Goal: Task Accomplishment & Management: Use online tool/utility

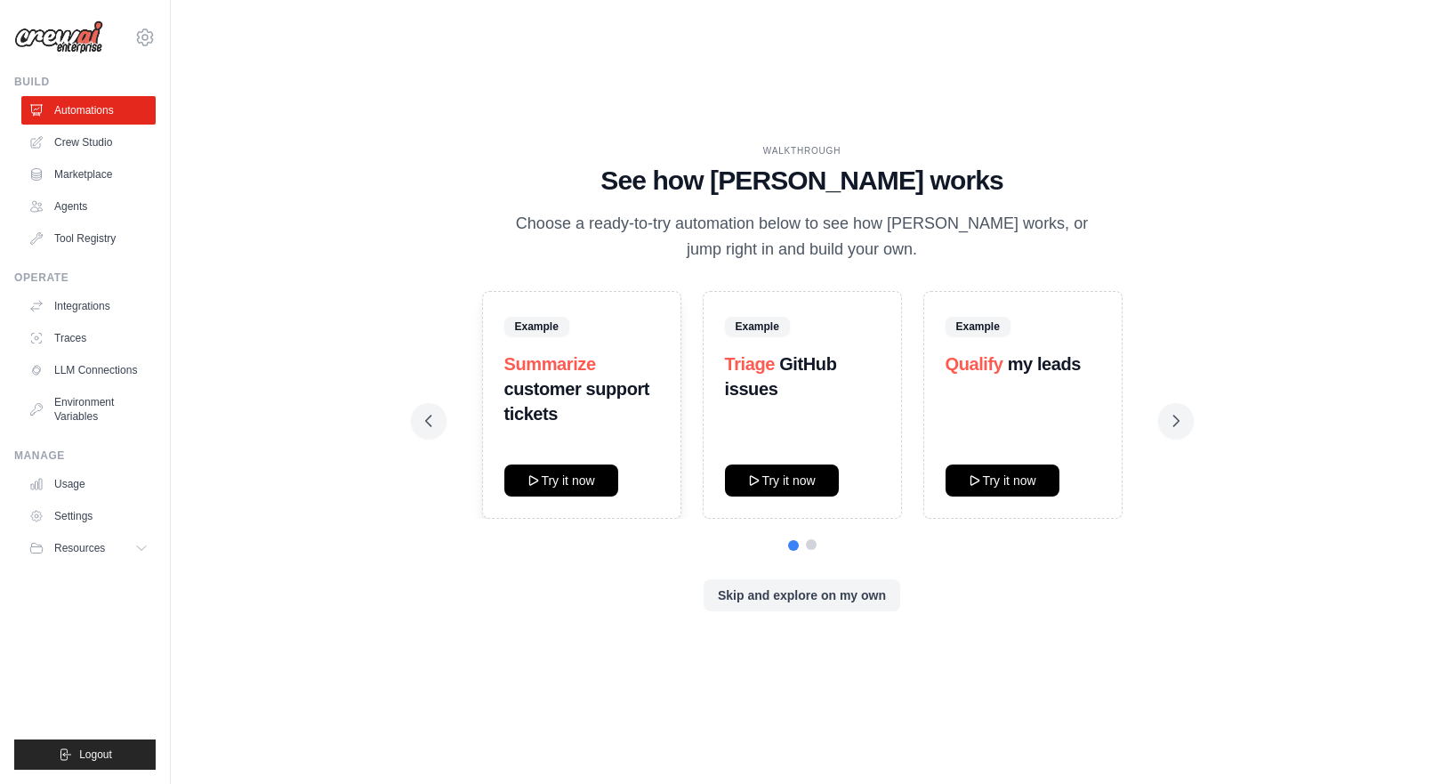
click at [815, 547] on button at bounding box center [811, 544] width 11 height 11
click at [1014, 486] on button "Try it now" at bounding box center [1002, 479] width 114 height 32
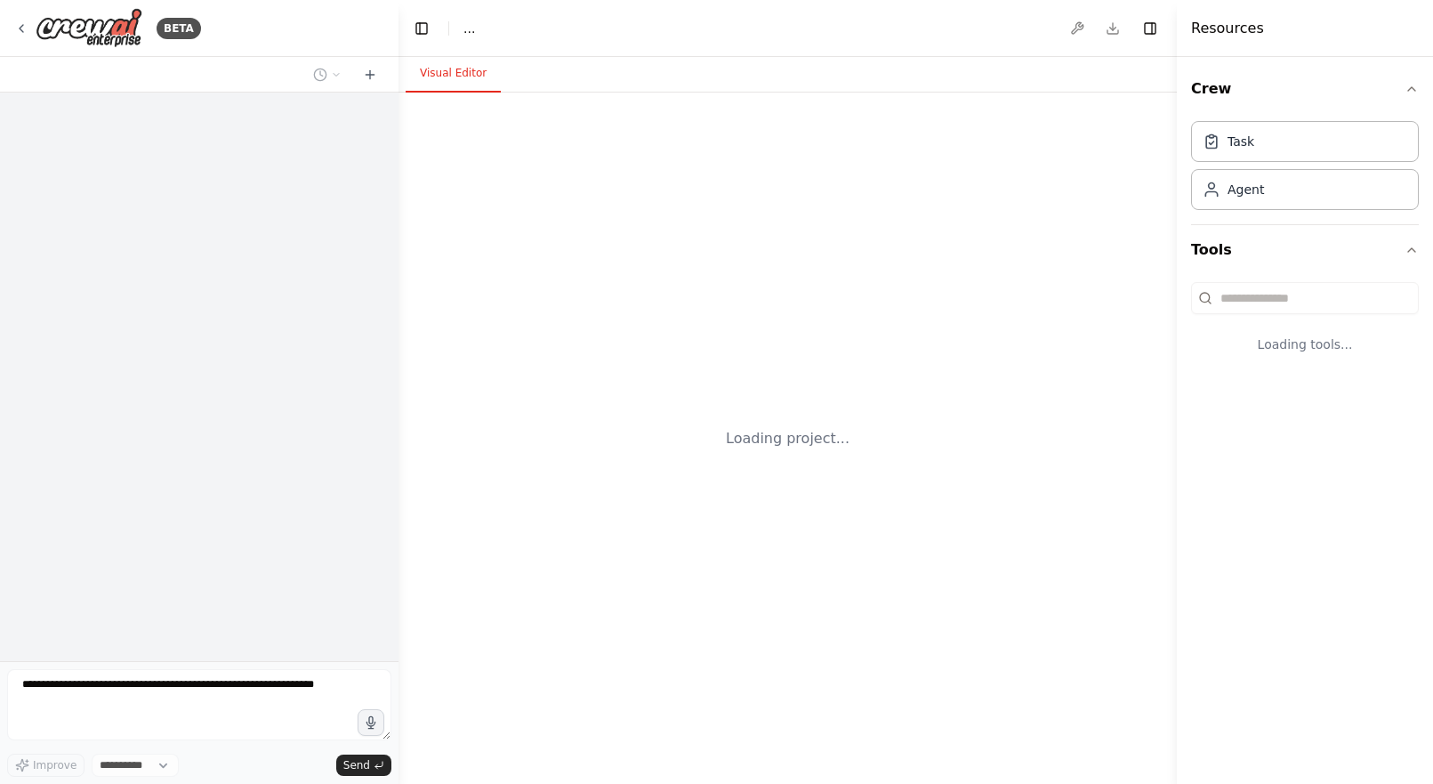
select select "****"
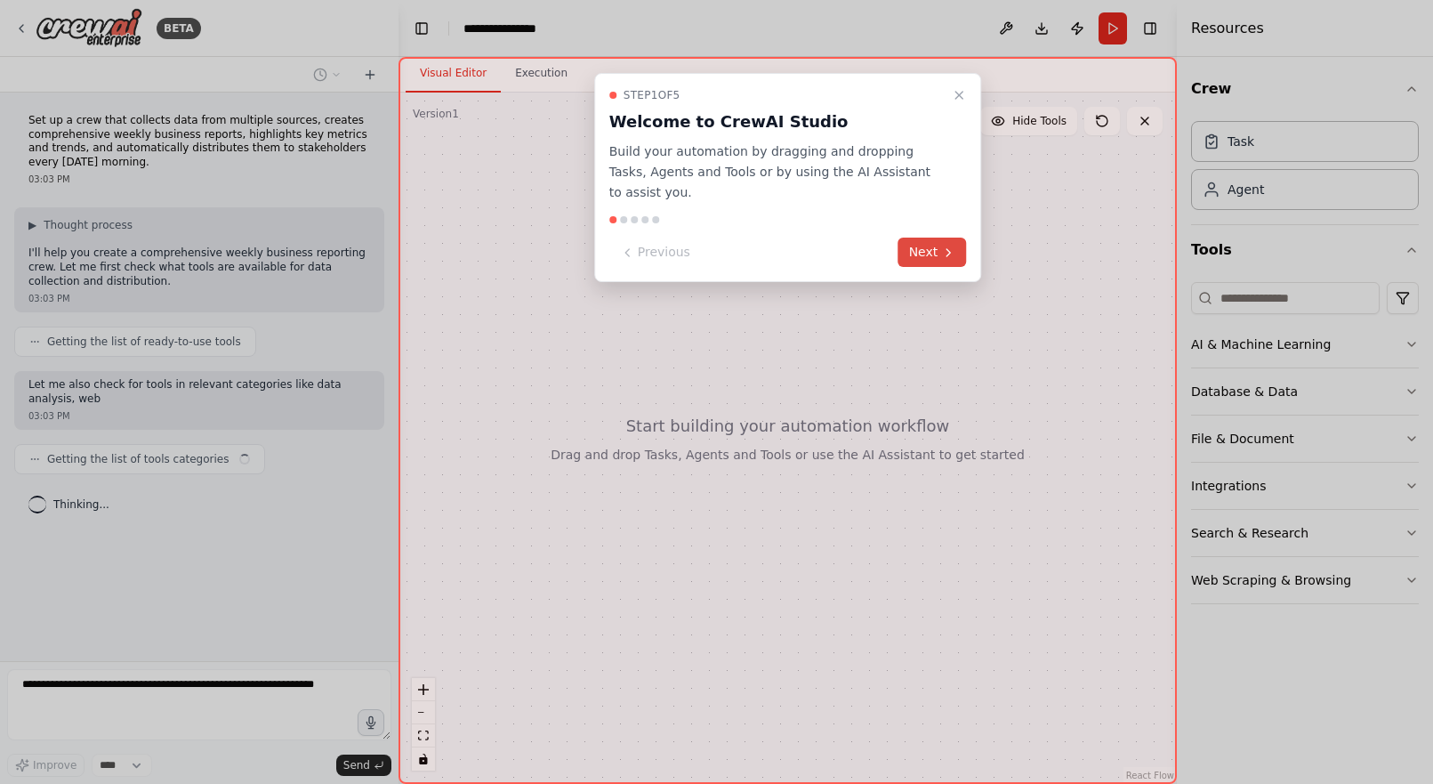
click at [939, 245] on button "Next" at bounding box center [932, 251] width 68 height 29
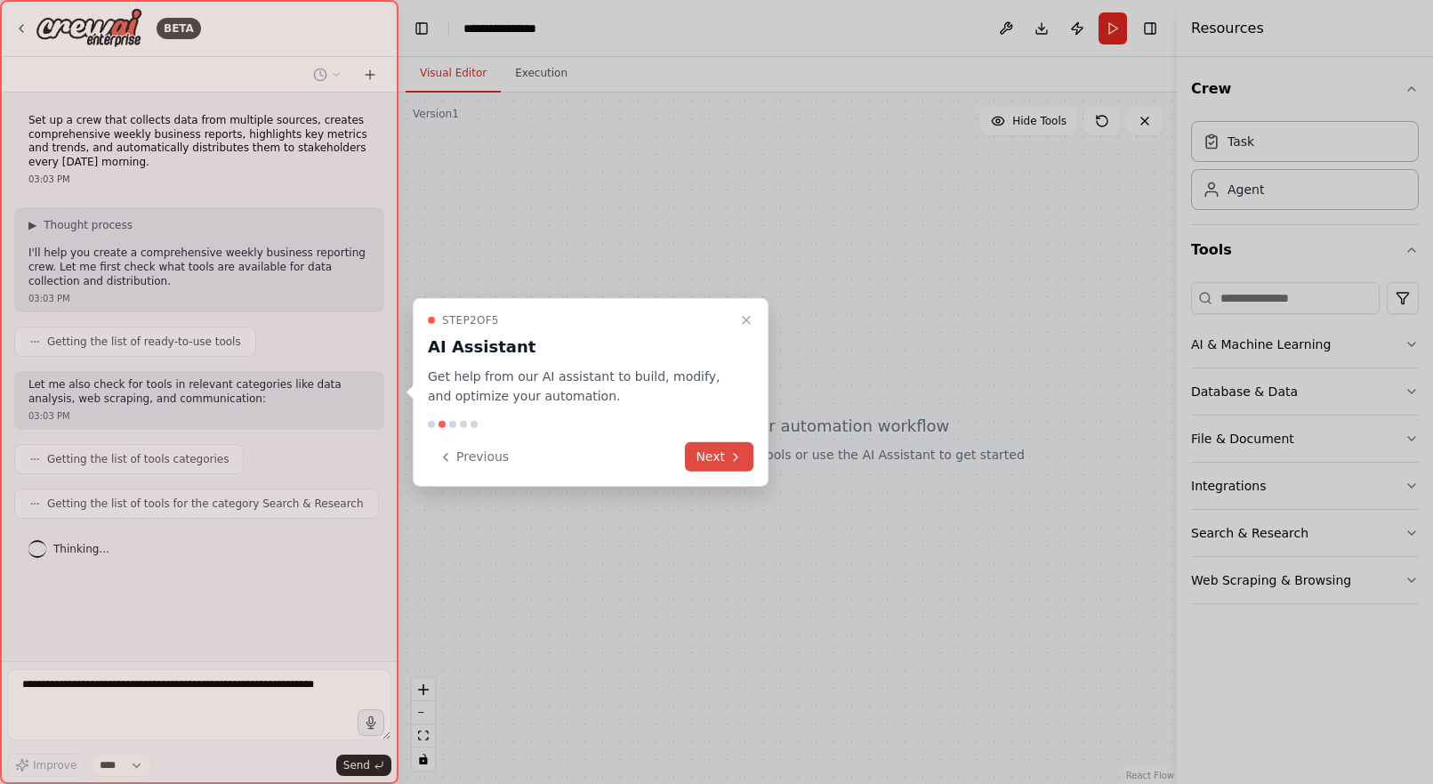
click at [729, 453] on icon at bounding box center [735, 456] width 14 height 14
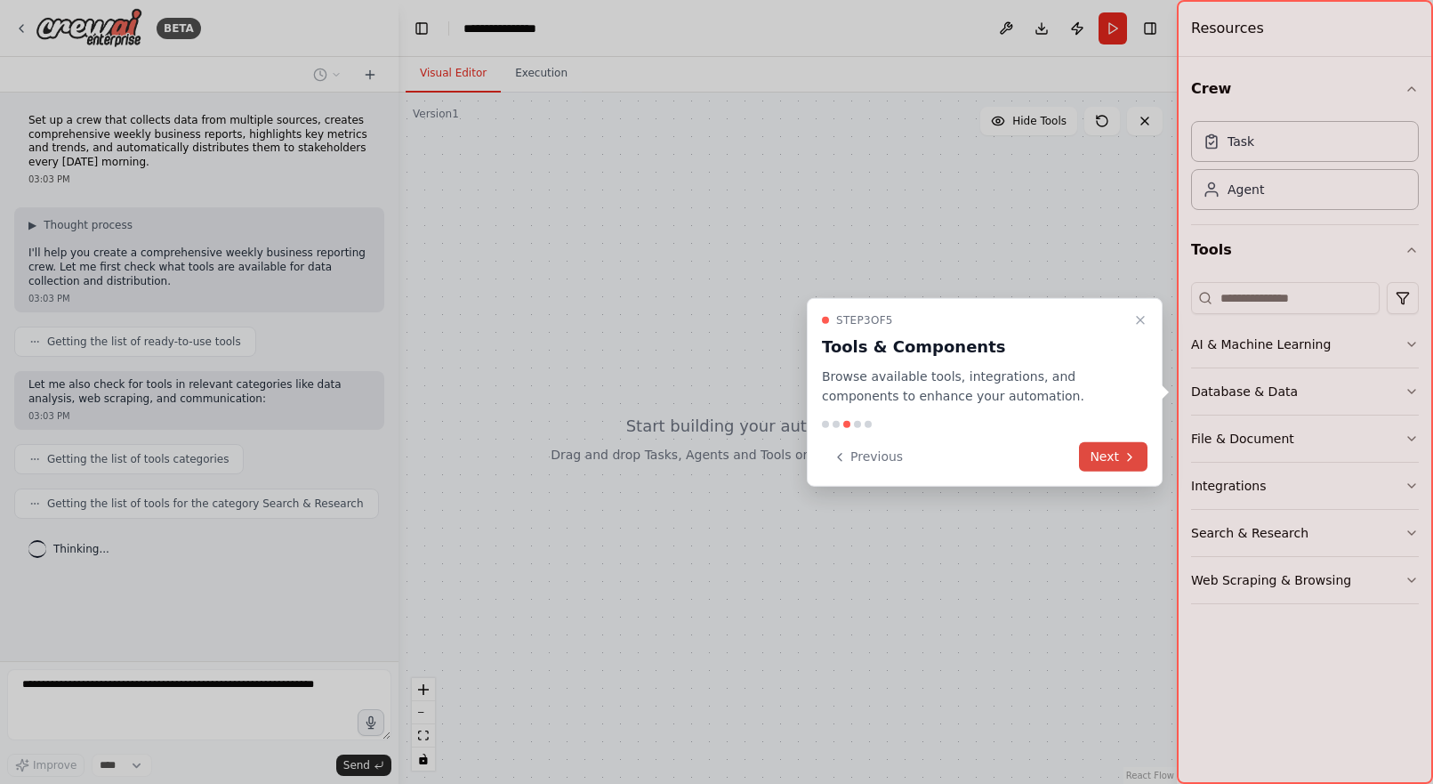
click at [1105, 449] on button "Next" at bounding box center [1113, 456] width 68 height 29
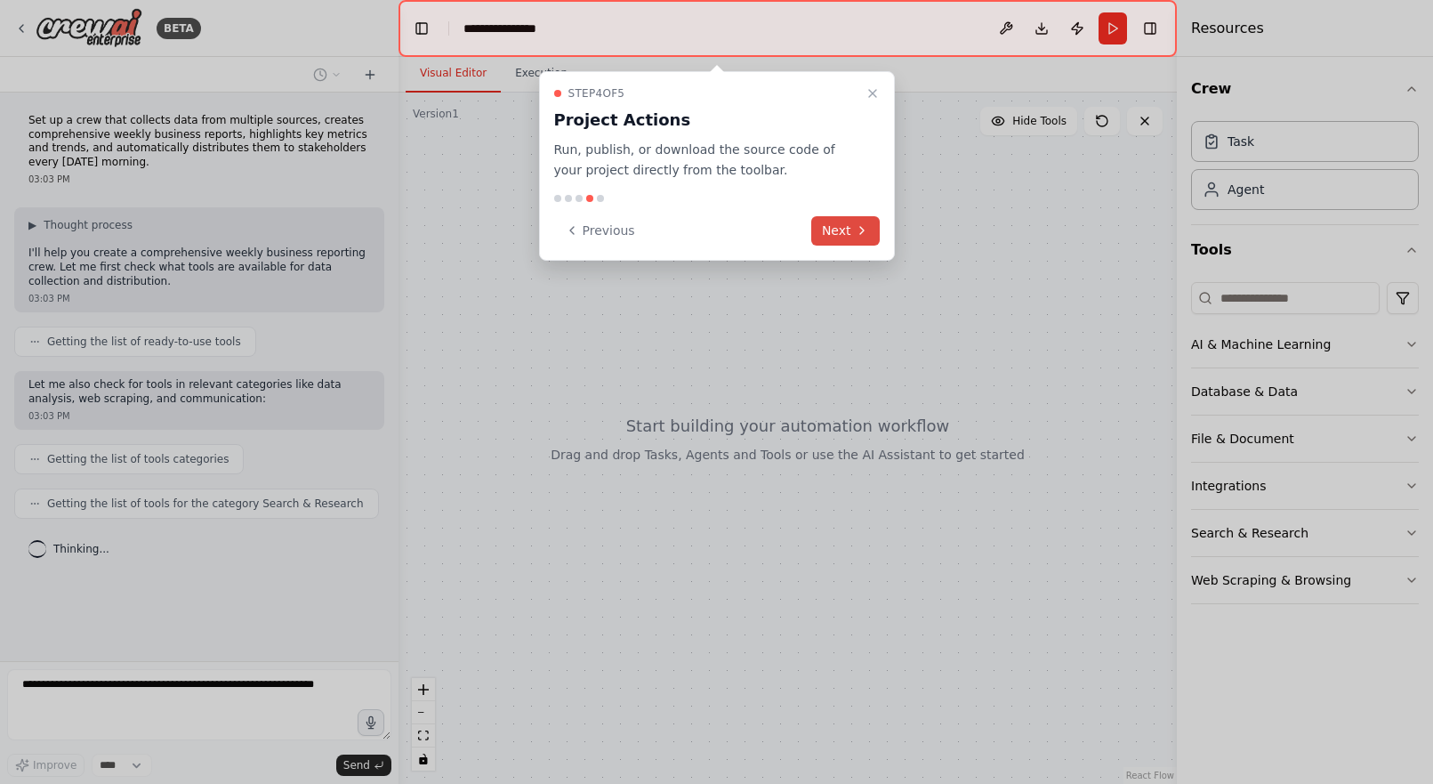
click at [848, 227] on button "Next" at bounding box center [845, 230] width 68 height 29
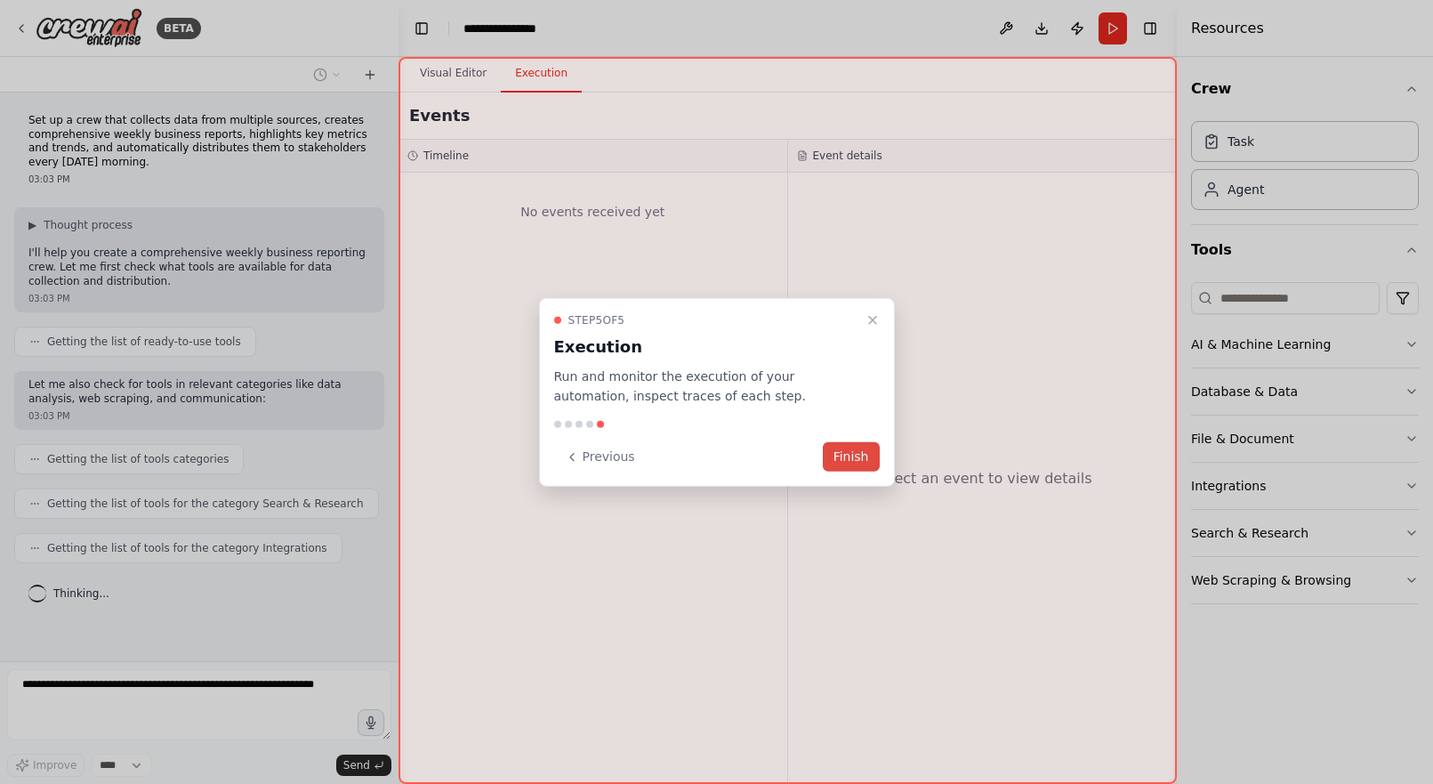
click at [853, 447] on button "Finish" at bounding box center [851, 456] width 57 height 29
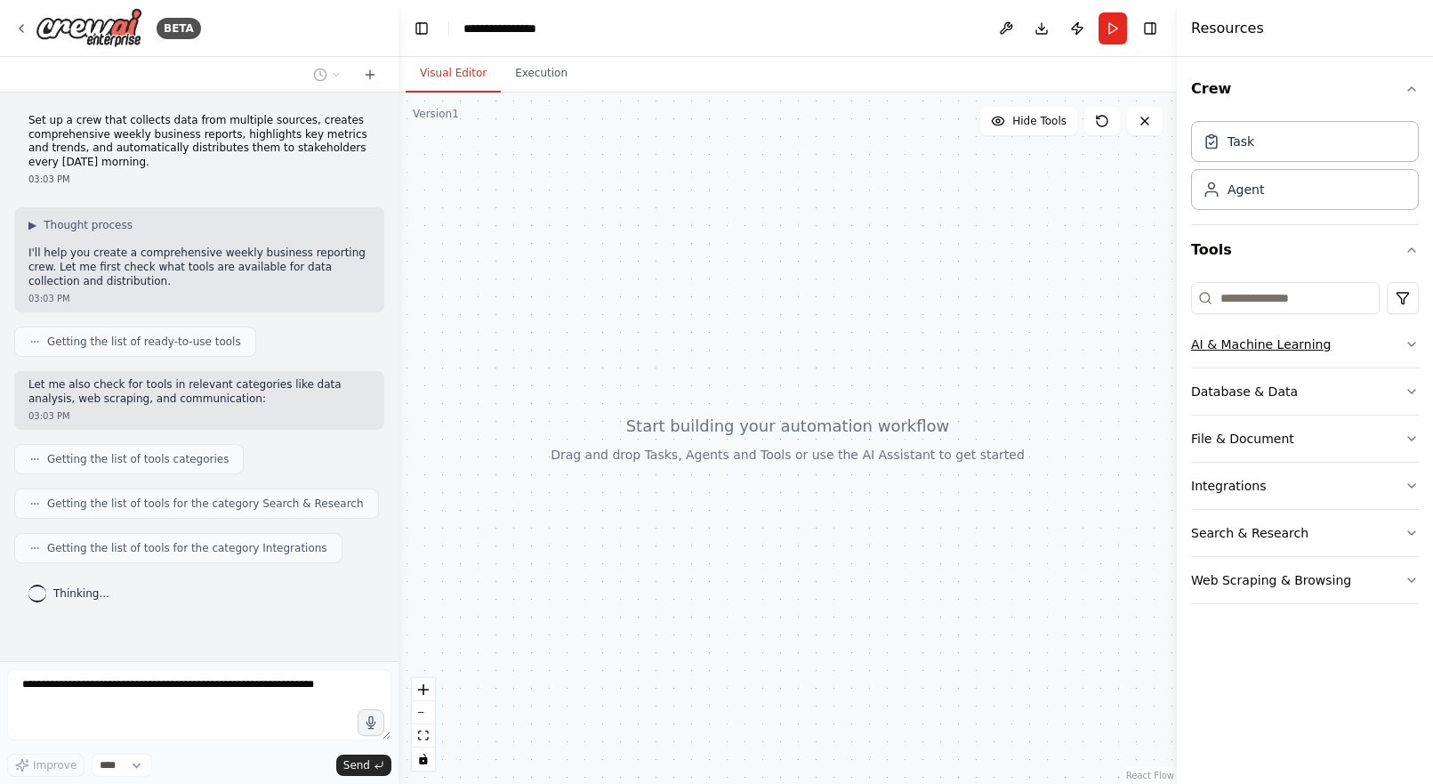
click at [1247, 349] on button "AI & Machine Learning" at bounding box center [1305, 344] width 228 height 46
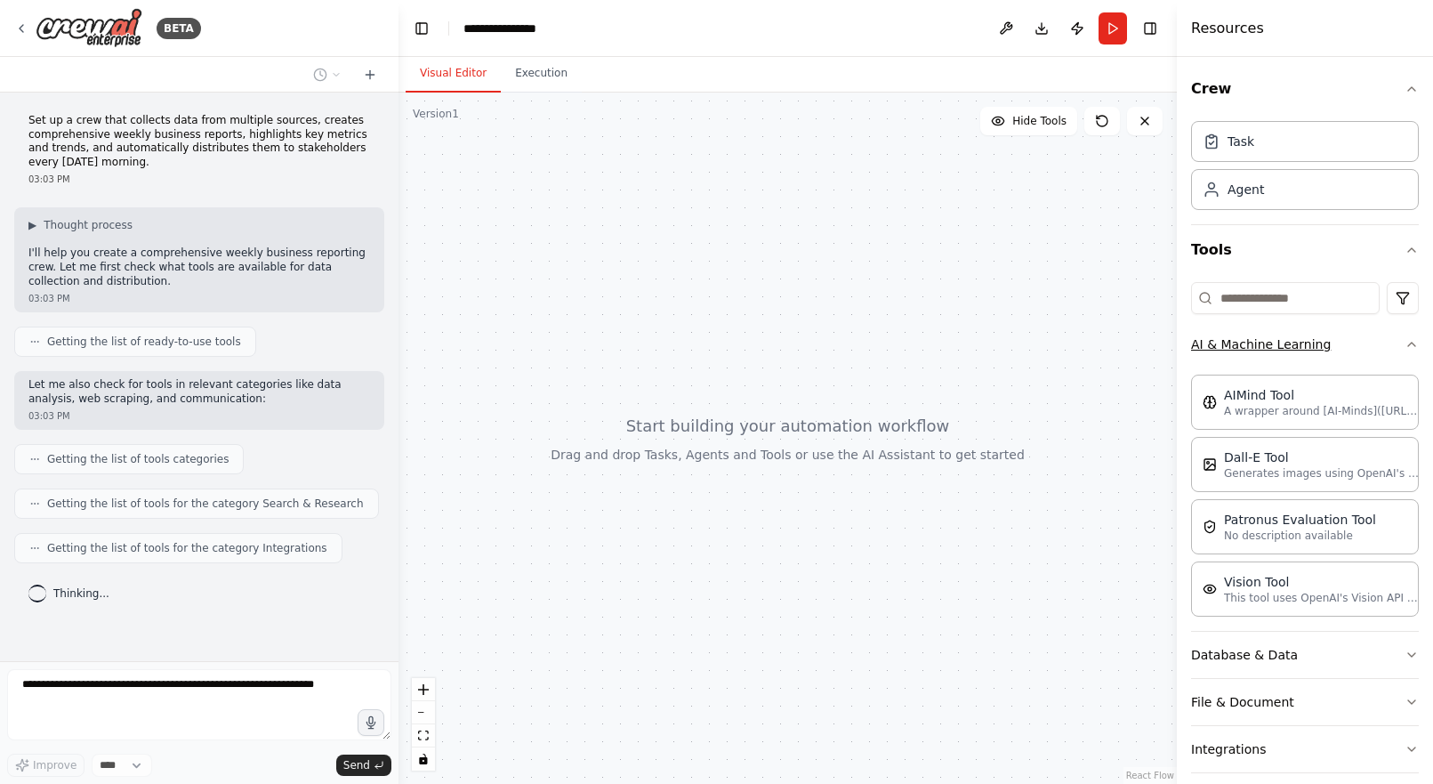
click at [1247, 349] on button "AI & Machine Learning" at bounding box center [1305, 344] width 228 height 46
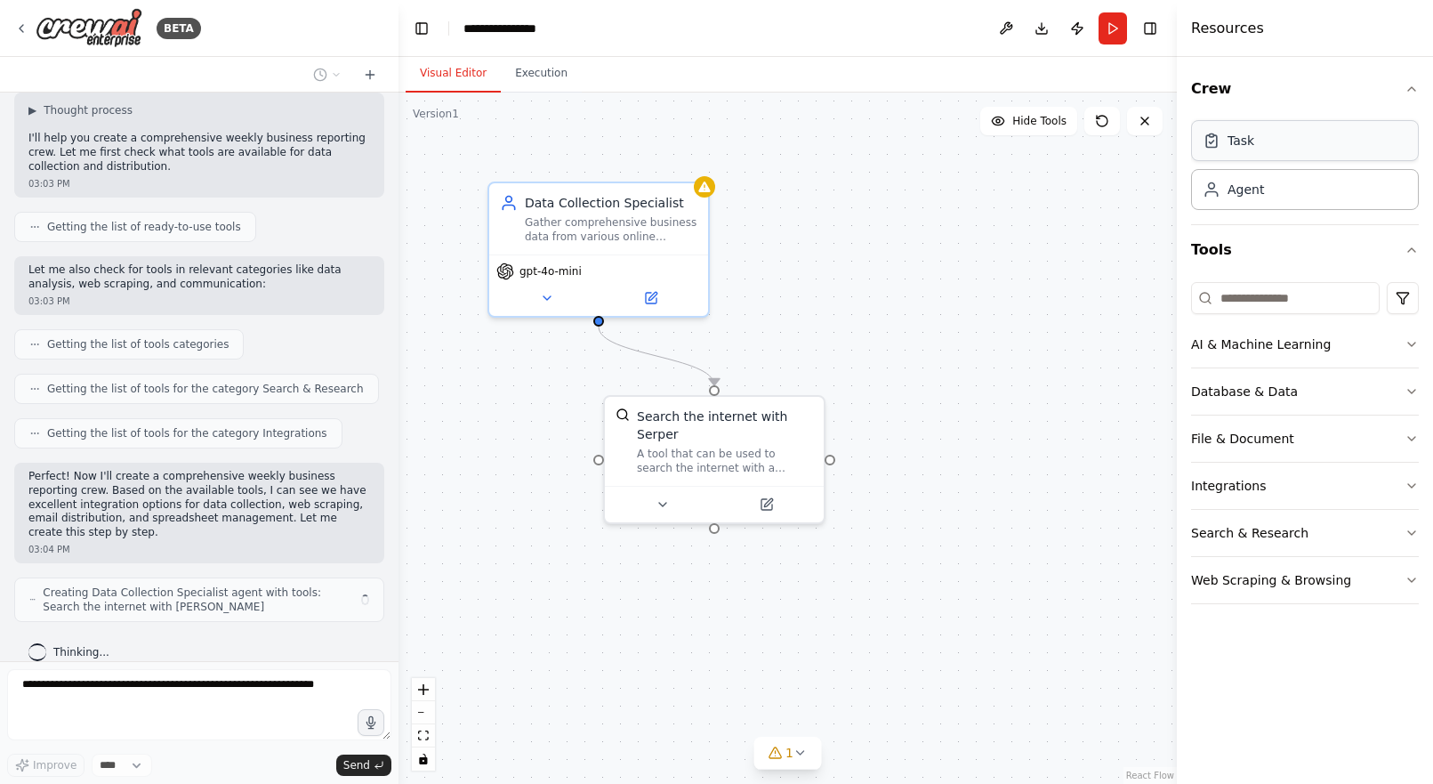
scroll to position [128, 0]
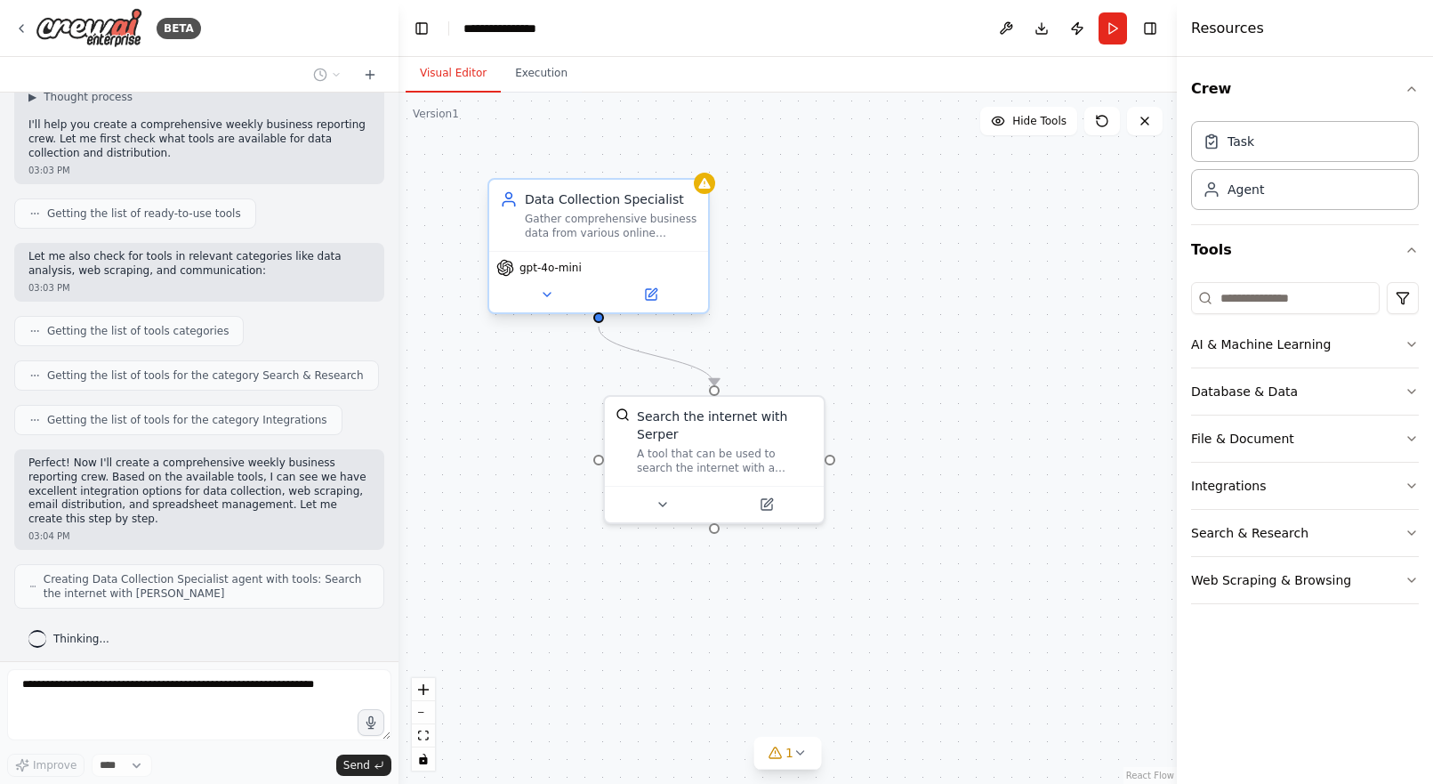
click at [552, 268] on span "gpt-4o-mini" at bounding box center [550, 268] width 62 height 14
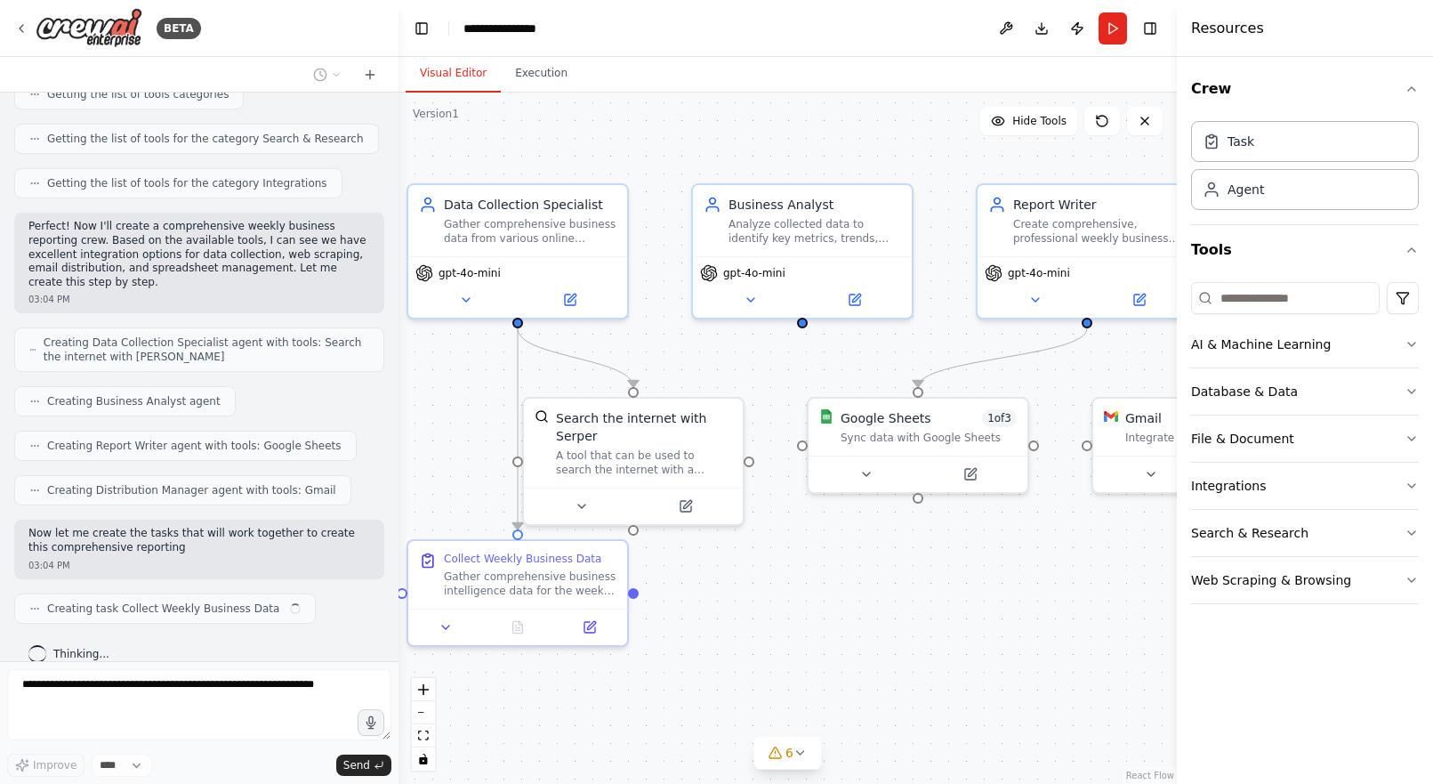
scroll to position [378, 0]
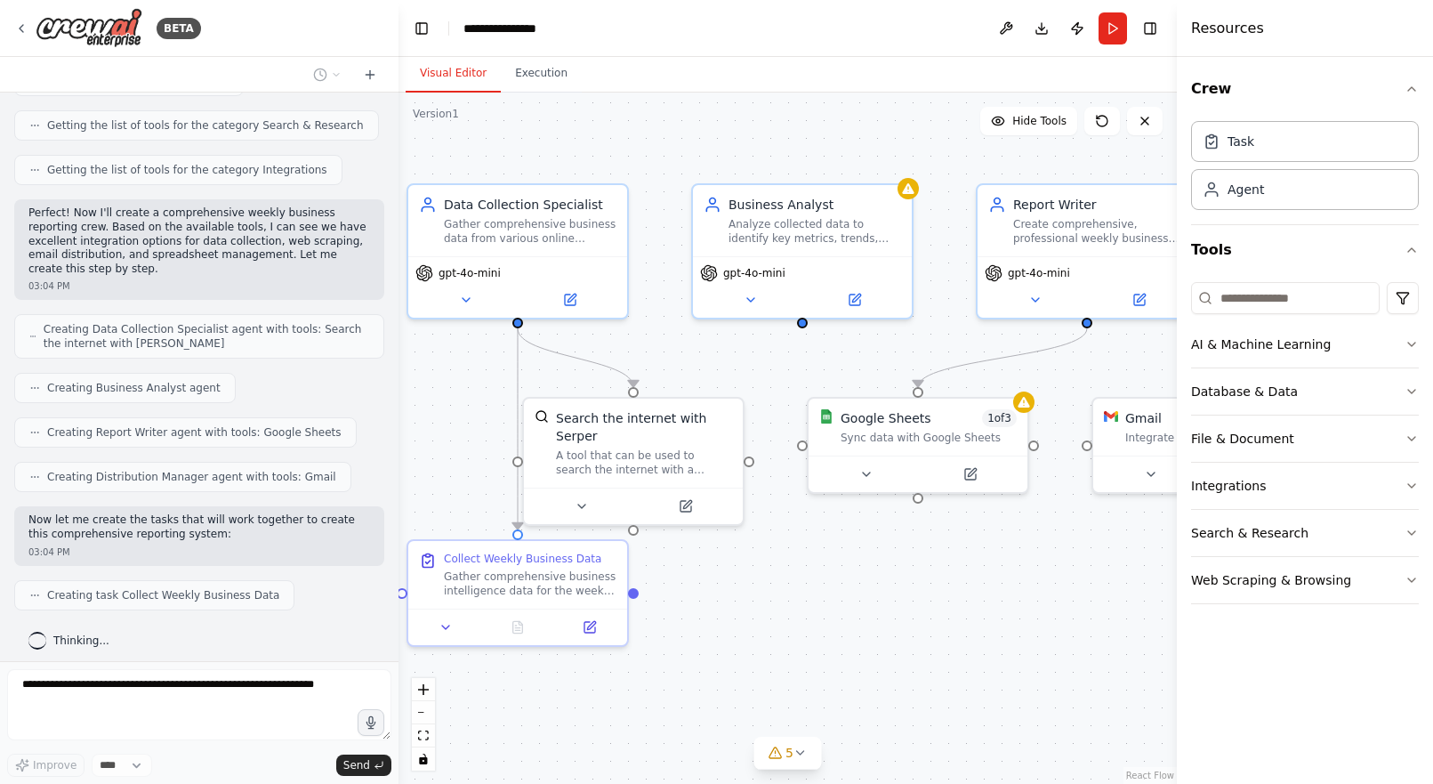
drag, startPoint x: 941, startPoint y: 558, endPoint x: 860, endPoint y: 559, distance: 81.0
click at [860, 559] on div ".deletable-edge-delete-btn { width: 20px; height: 20px; border: 0px solid #ffff…" at bounding box center [787, 438] width 778 height 691
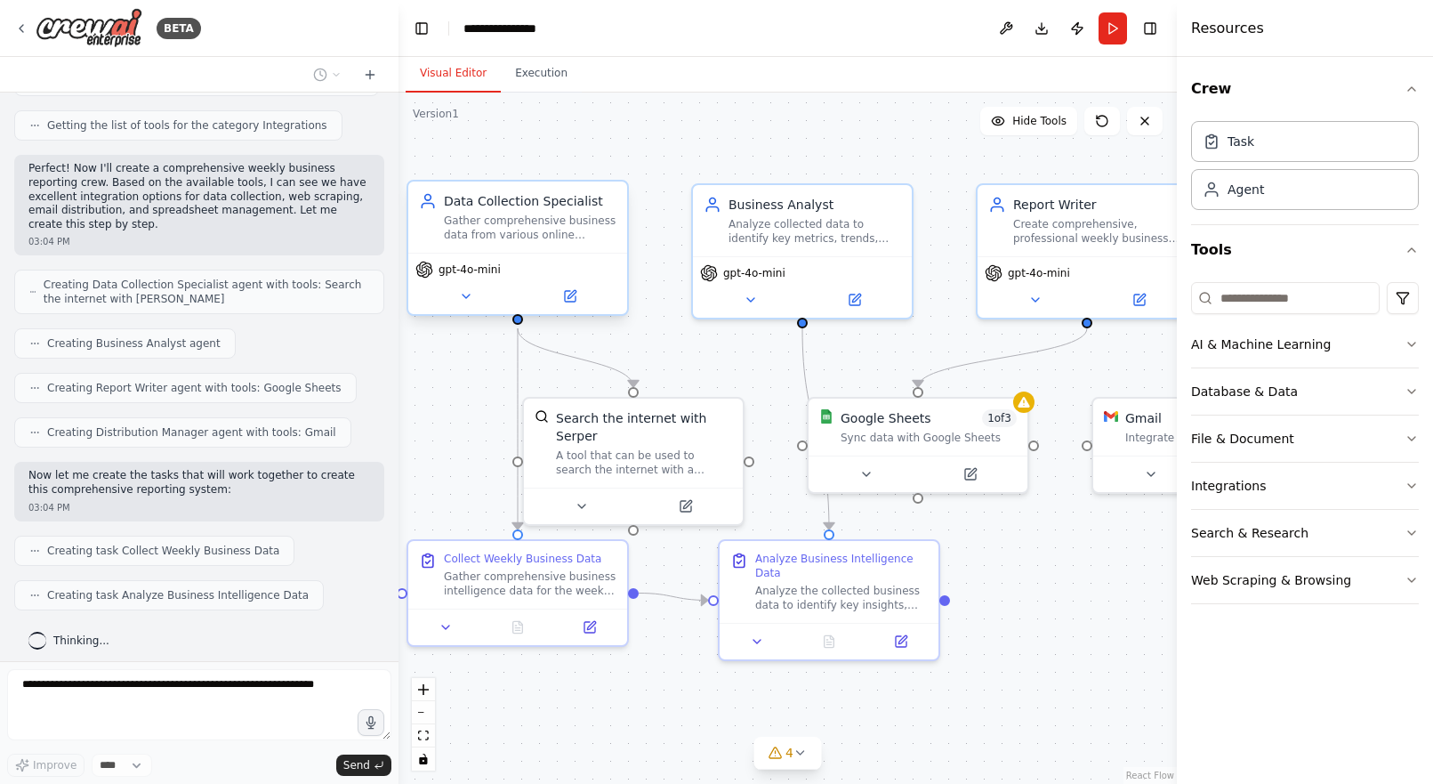
click at [476, 267] on span "gpt-4o-mini" at bounding box center [469, 269] width 62 height 14
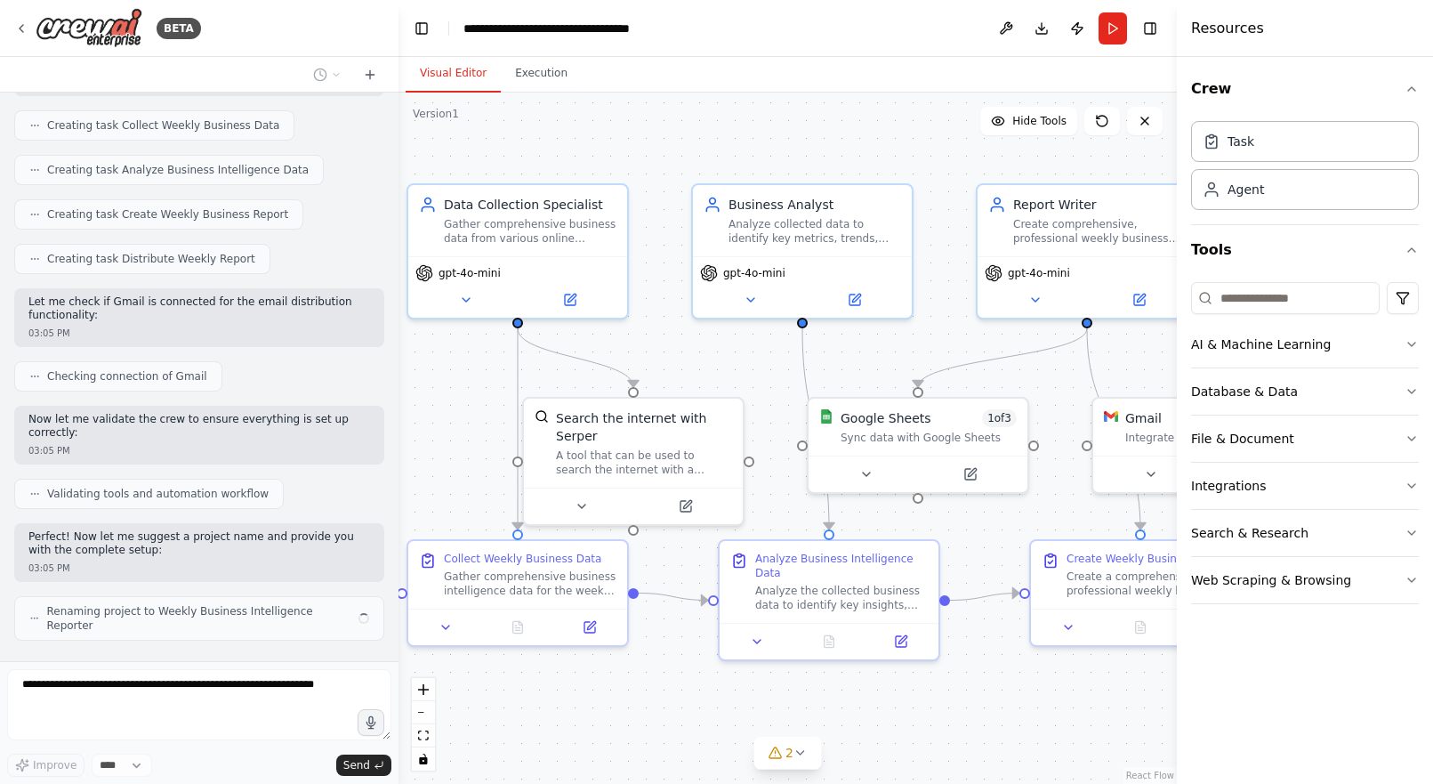
scroll to position [861, 0]
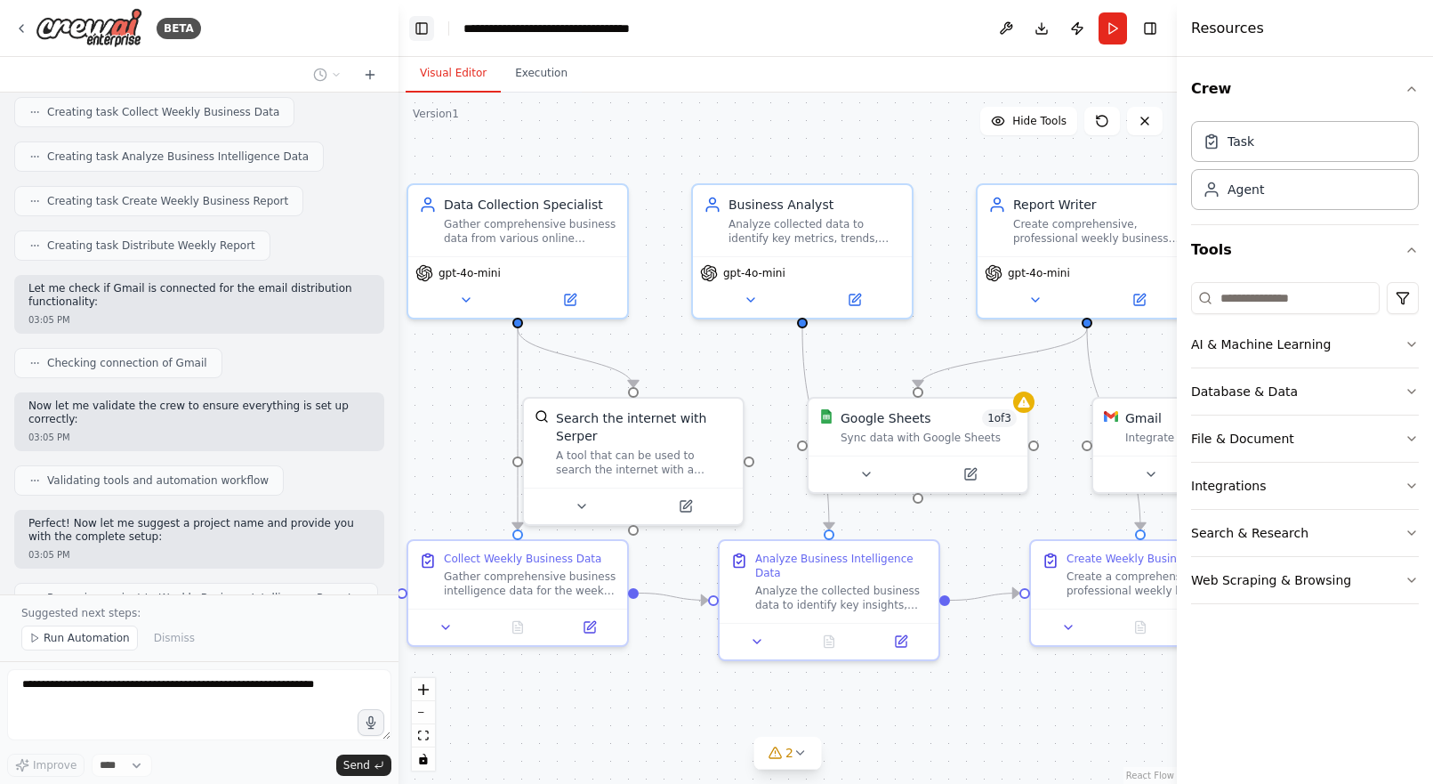
click at [420, 27] on button "Toggle Left Sidebar" at bounding box center [421, 28] width 25 height 25
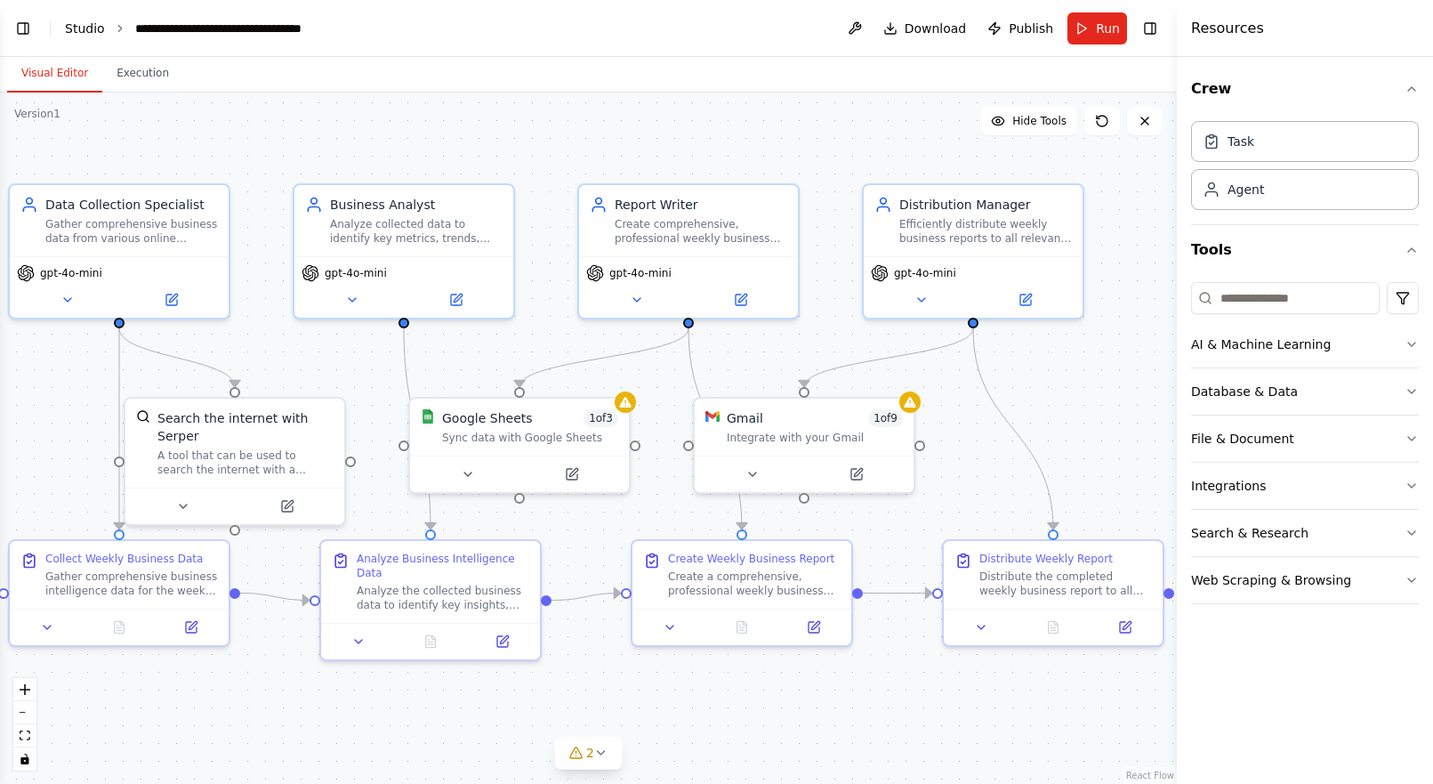
click at [84, 27] on link "Studio" at bounding box center [85, 28] width 40 height 14
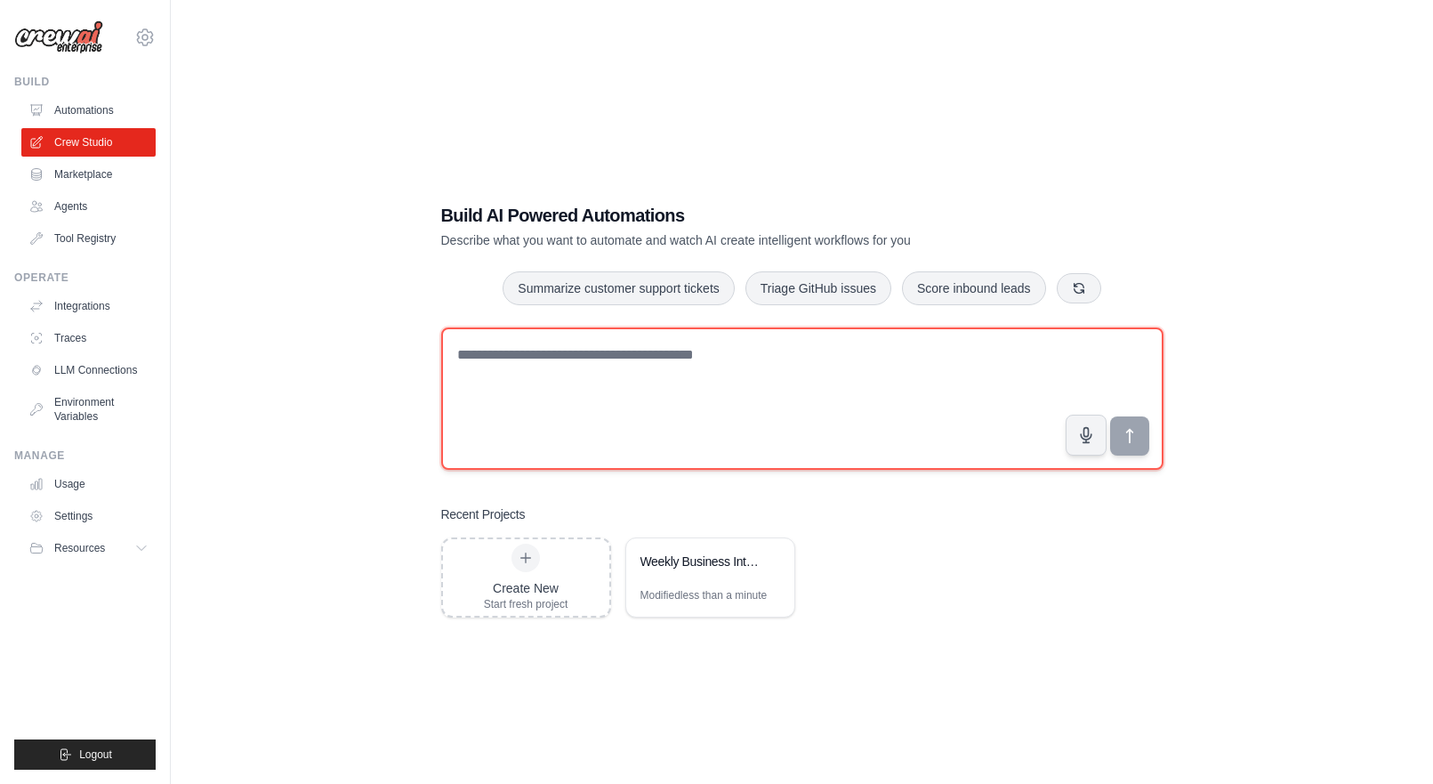
click at [685, 351] on textarea at bounding box center [802, 398] width 722 height 142
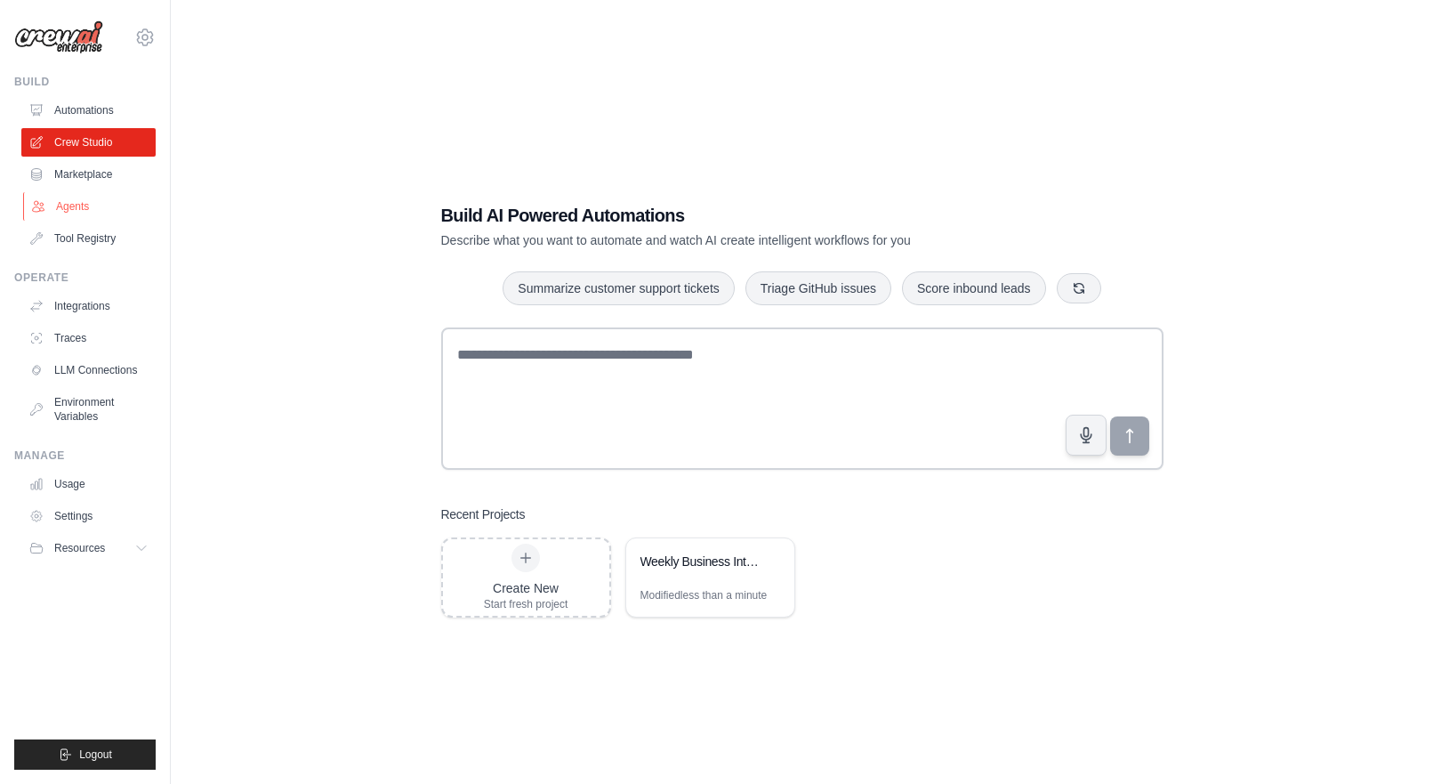
click at [70, 204] on link "Agents" at bounding box center [90, 206] width 134 height 28
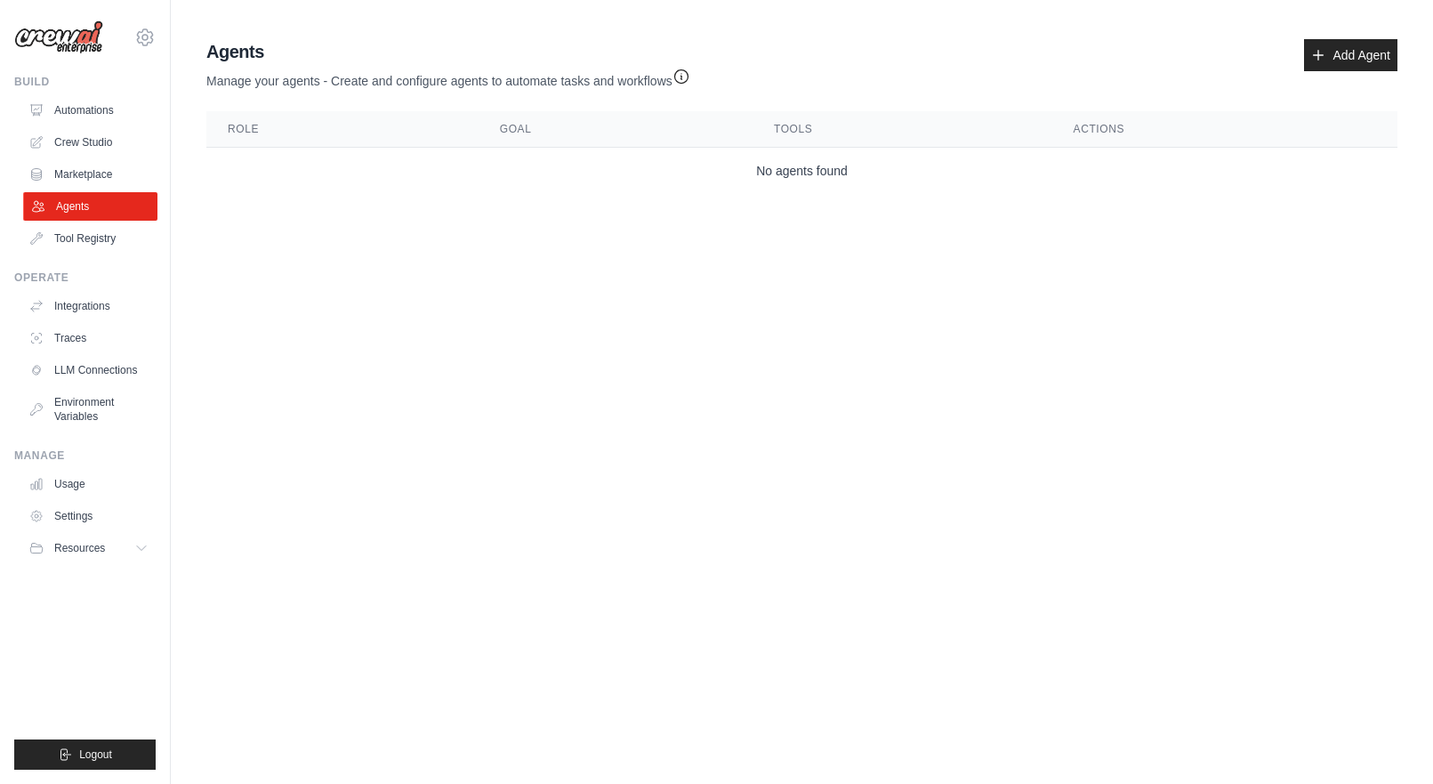
click at [87, 210] on link "Agents" at bounding box center [90, 206] width 134 height 28
click at [1347, 41] on link "Add Agent" at bounding box center [1350, 55] width 93 height 32
